Goal: Task Accomplishment & Management: Manage account settings

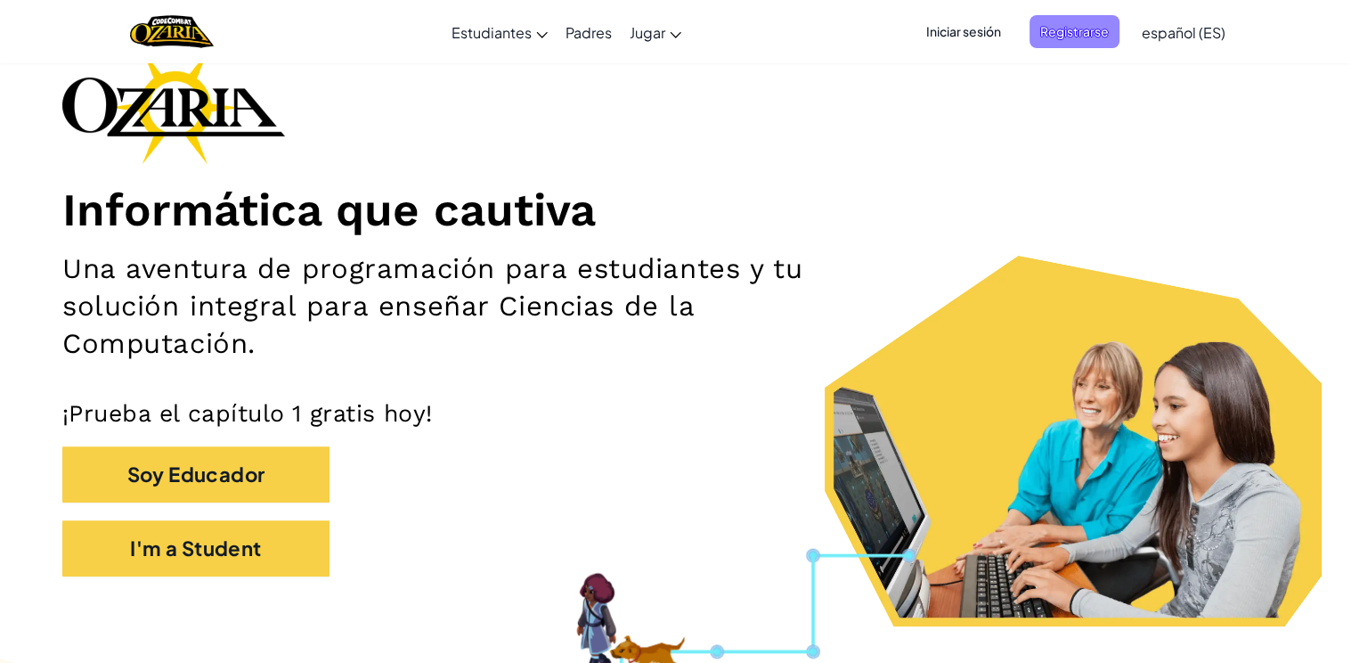
click at [1111, 19] on span "Registrarse" at bounding box center [1075, 31] width 90 height 33
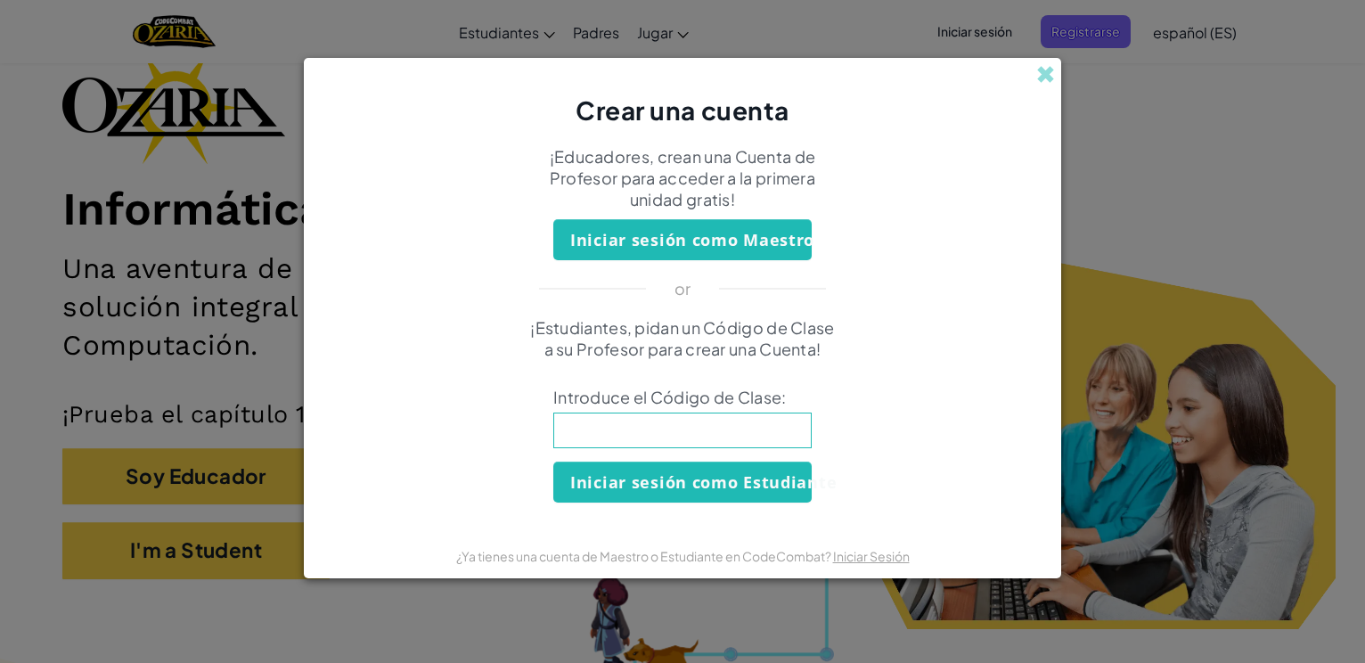
click at [1034, 67] on div "Crear una cuenta" at bounding box center [682, 92] width 757 height 69
click at [1028, 70] on div "Crear una cuenta" at bounding box center [682, 92] width 757 height 69
click at [1038, 84] on span at bounding box center [1045, 74] width 19 height 19
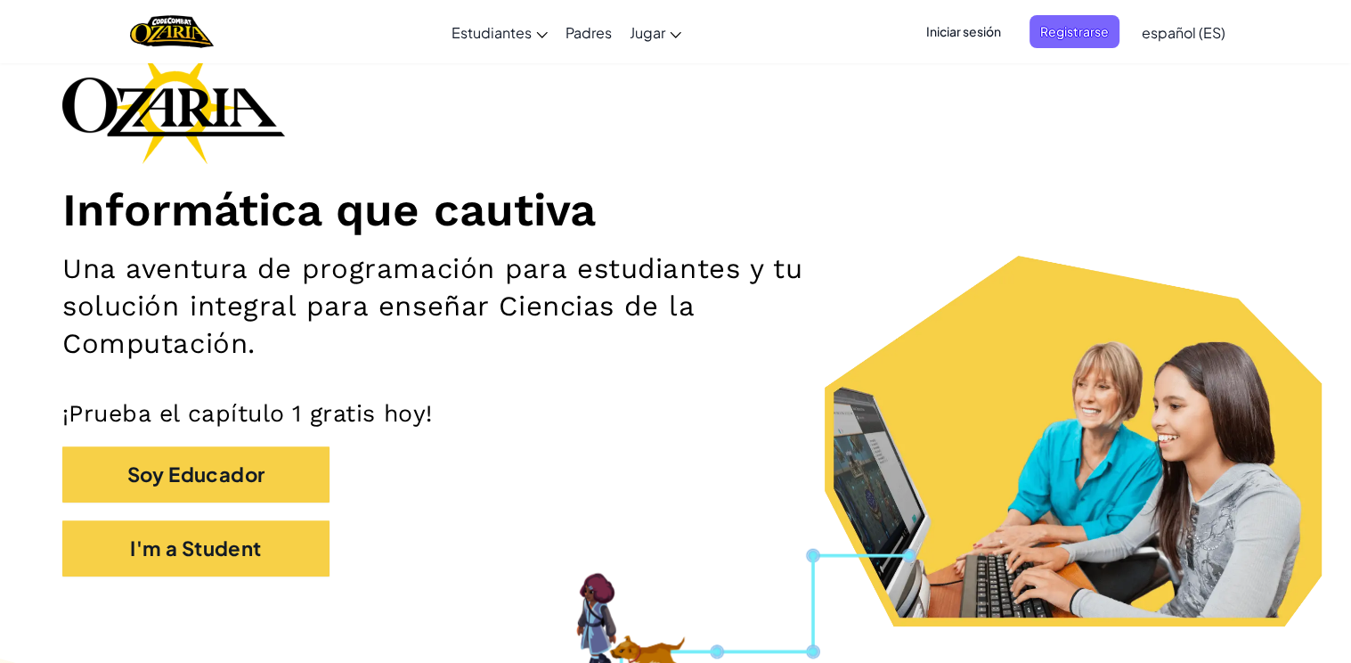
click at [944, 32] on span "Iniciar sesión" at bounding box center [964, 31] width 96 height 33
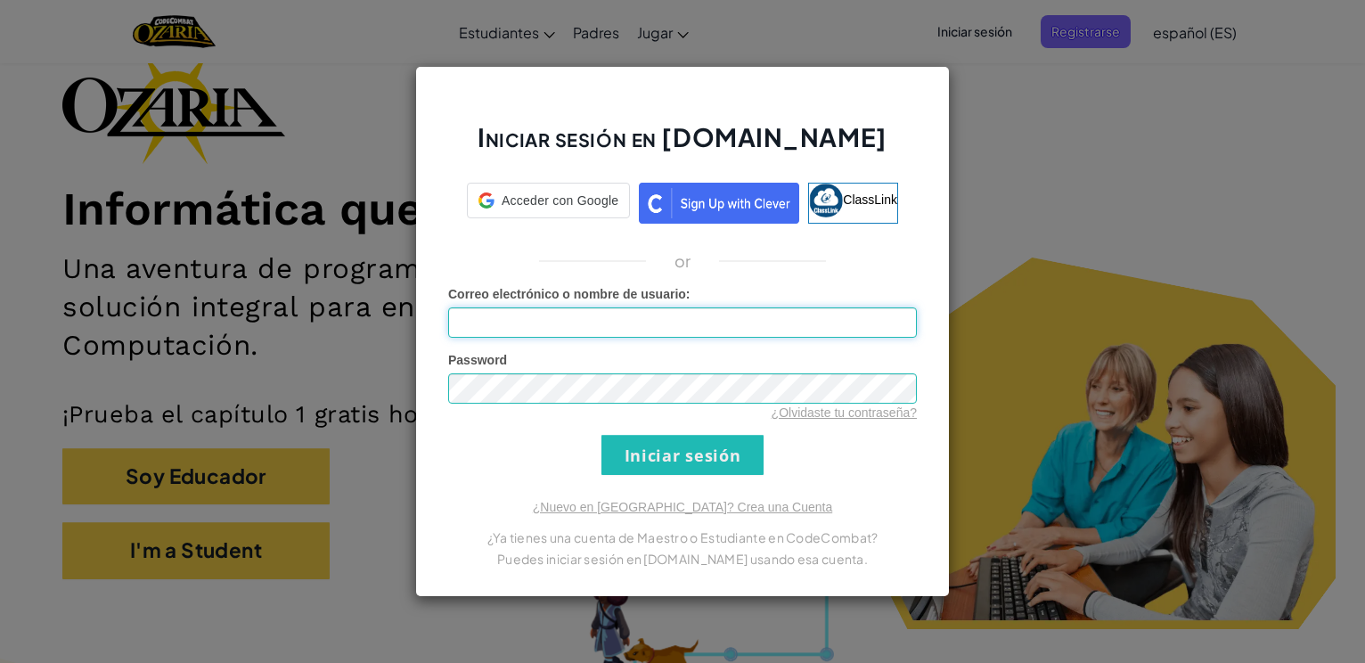
type input "[EMAIL_ADDRESS][DOMAIN_NAME]"
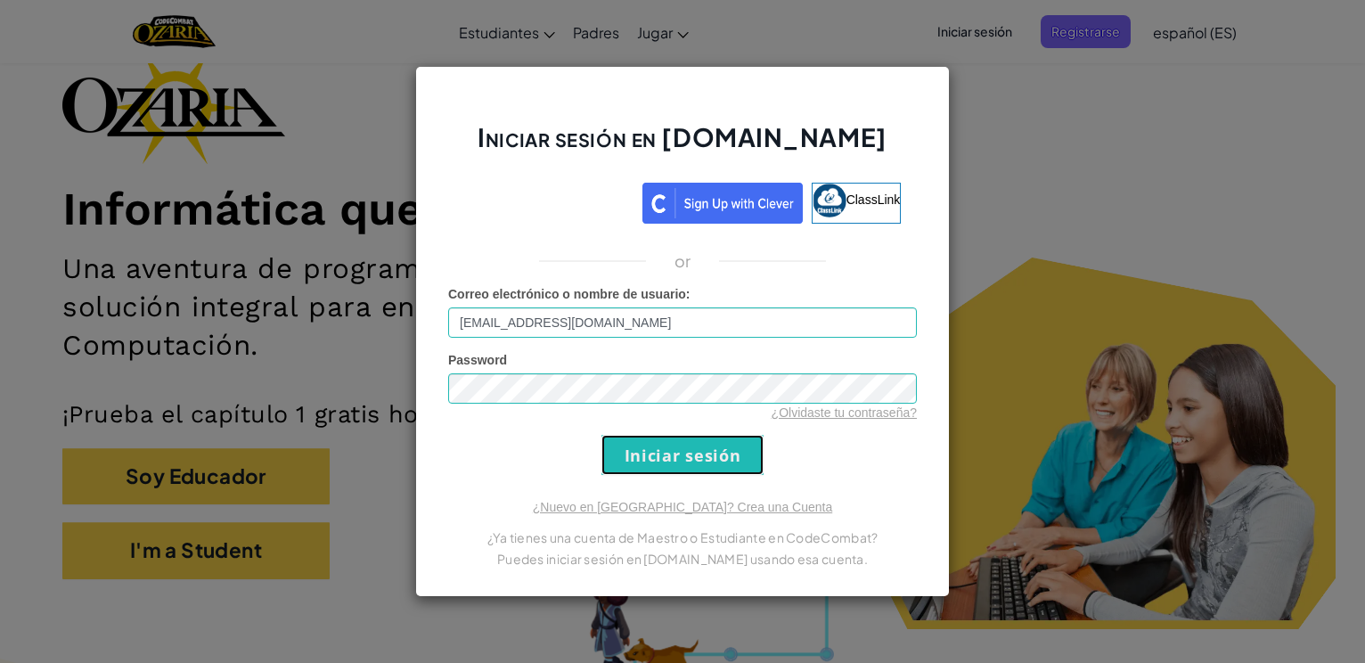
click at [702, 440] on input "Iniciar sesión" at bounding box center [682, 455] width 162 height 40
